Goal: Complete application form

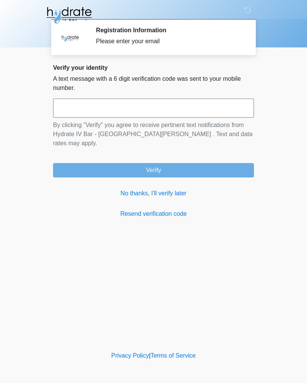
click at [208, 99] on input "text" at bounding box center [153, 108] width 201 height 19
type input "******"
click at [214, 163] on button "Verify" at bounding box center [153, 170] width 201 height 14
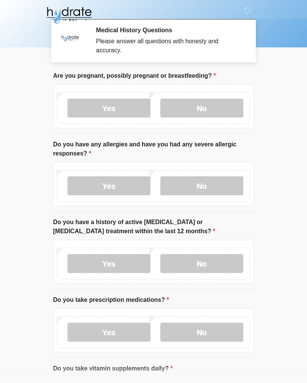
click at [226, 108] on label "No" at bounding box center [201, 108] width 83 height 19
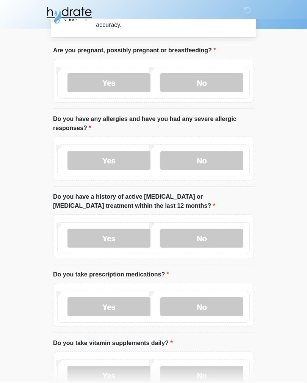
scroll to position [28, 0]
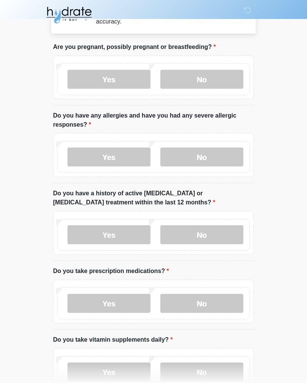
click at [231, 160] on label "No" at bounding box center [201, 157] width 83 height 19
click at [223, 233] on label "No" at bounding box center [201, 234] width 83 height 19
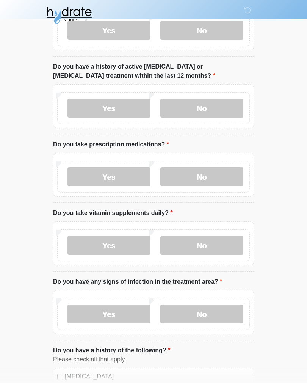
scroll to position [156, 0]
click at [234, 171] on label "No" at bounding box center [201, 176] width 83 height 19
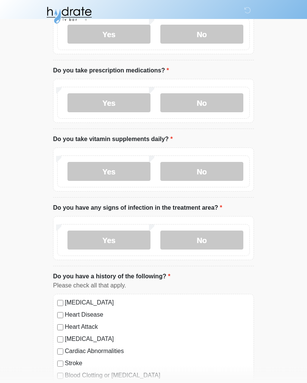
scroll to position [240, 0]
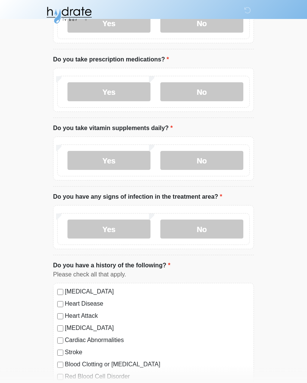
click at [230, 156] on label "No" at bounding box center [201, 160] width 83 height 19
click at [233, 225] on label "No" at bounding box center [201, 229] width 83 height 19
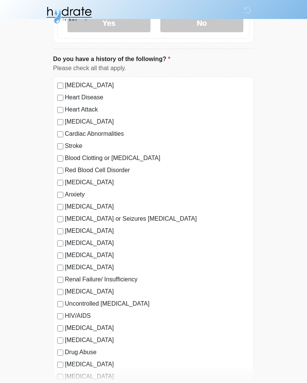
scroll to position [451, 0]
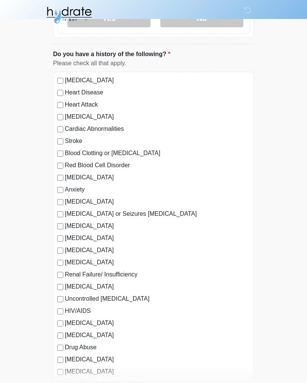
click at [63, 198] on div "[MEDICAL_DATA]" at bounding box center [153, 202] width 193 height 9
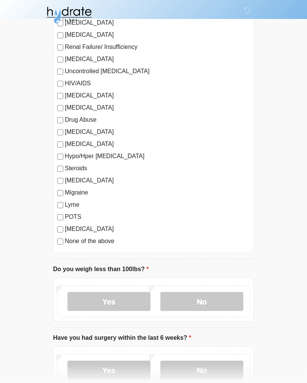
scroll to position [697, 0]
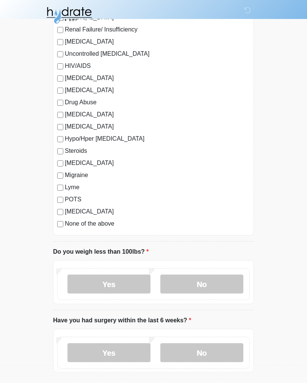
click at [219, 281] on label "No" at bounding box center [201, 284] width 83 height 19
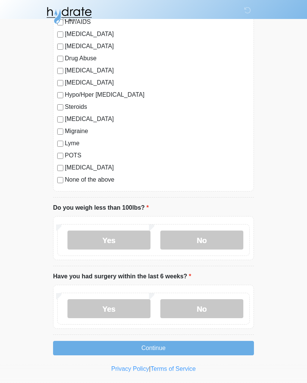
click at [229, 305] on label "No" at bounding box center [201, 308] width 83 height 19
click at [232, 344] on button "Continue" at bounding box center [153, 348] width 201 height 14
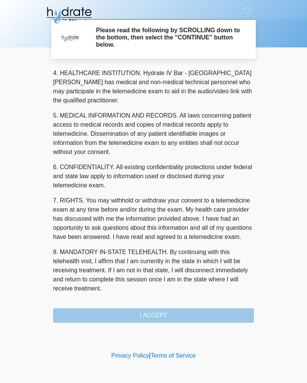
scroll to position [218, 0]
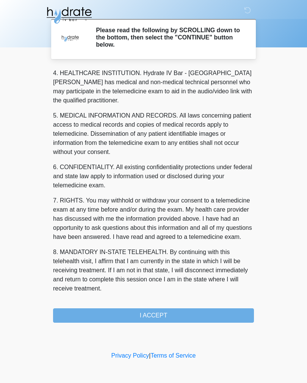
click at [226, 311] on button "I ACCEPT" at bounding box center [153, 315] width 201 height 14
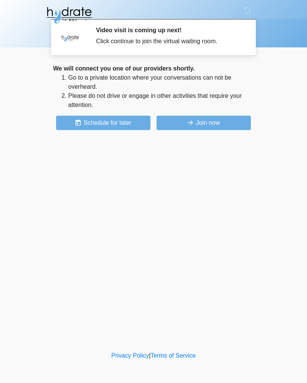
click at [239, 121] on button "Join now" at bounding box center [204, 123] width 94 height 14
